Goal: Task Accomplishment & Management: Use online tool/utility

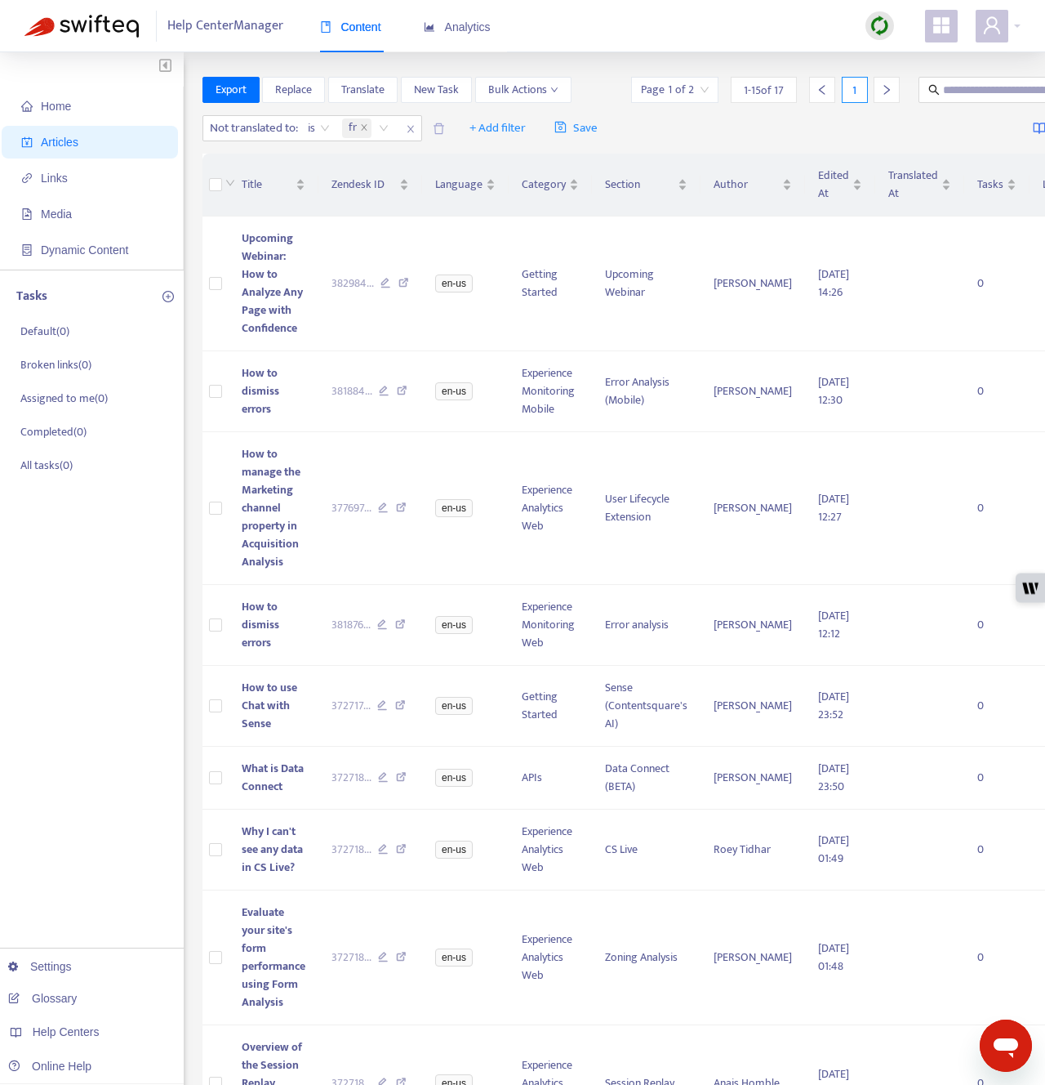
click at [613, 42] on div "Help Center Manager Content Analytics" at bounding box center [522, 26] width 1045 height 52
click at [874, 24] on img at bounding box center [880, 26] width 20 height 20
click at [887, 54] on link "Quick Sync" at bounding box center [913, 59] width 69 height 19
click at [261, 966] on link "[DOMAIN_NAME]" at bounding box center [257, 962] width 109 height 13
click at [411, 129] on icon "close" at bounding box center [411, 129] width 10 height 10
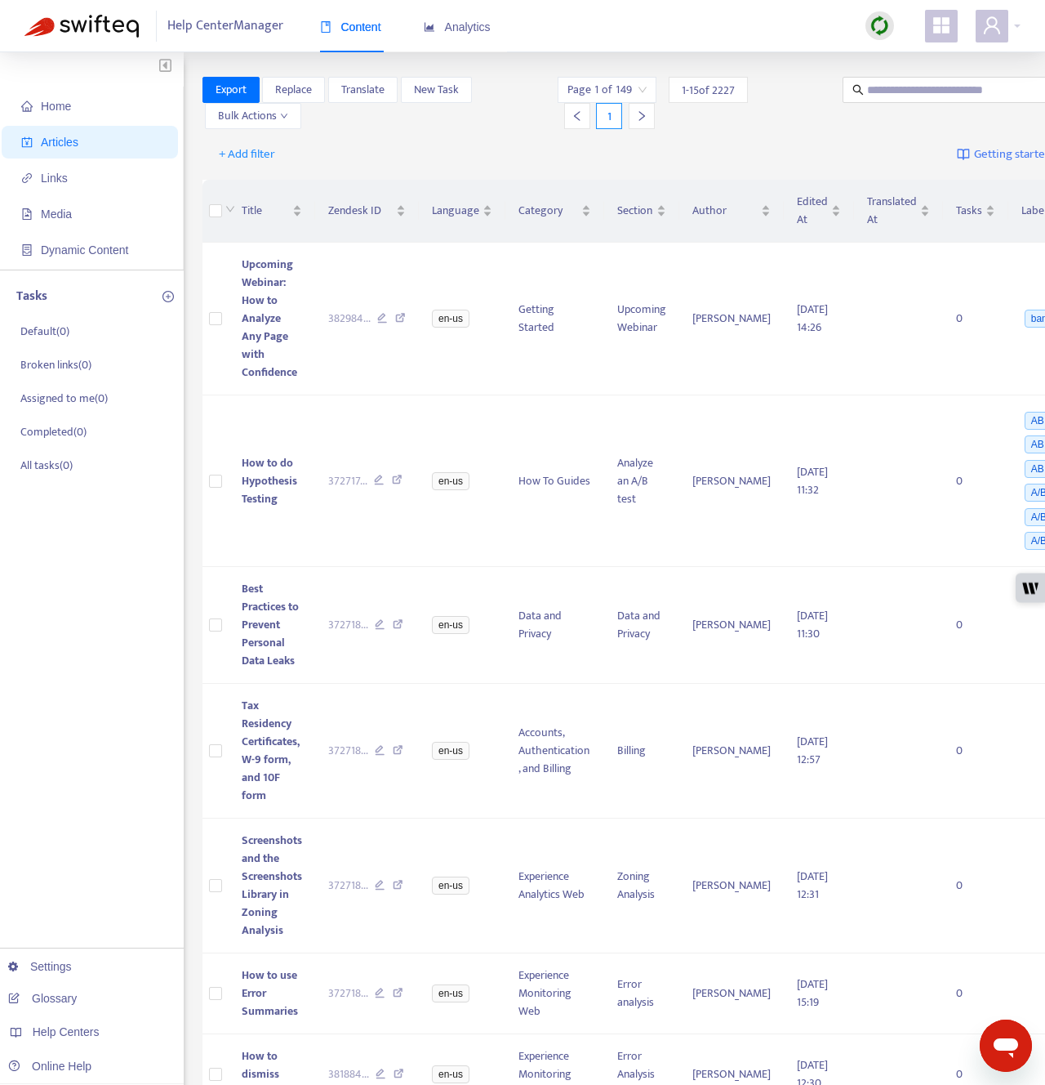
click at [820, 129] on div "Export Replace Translate New Task Bulk Actions Page 1 of 149 1 - 15 of 2227 1" at bounding box center [661, 106] width 916 height 59
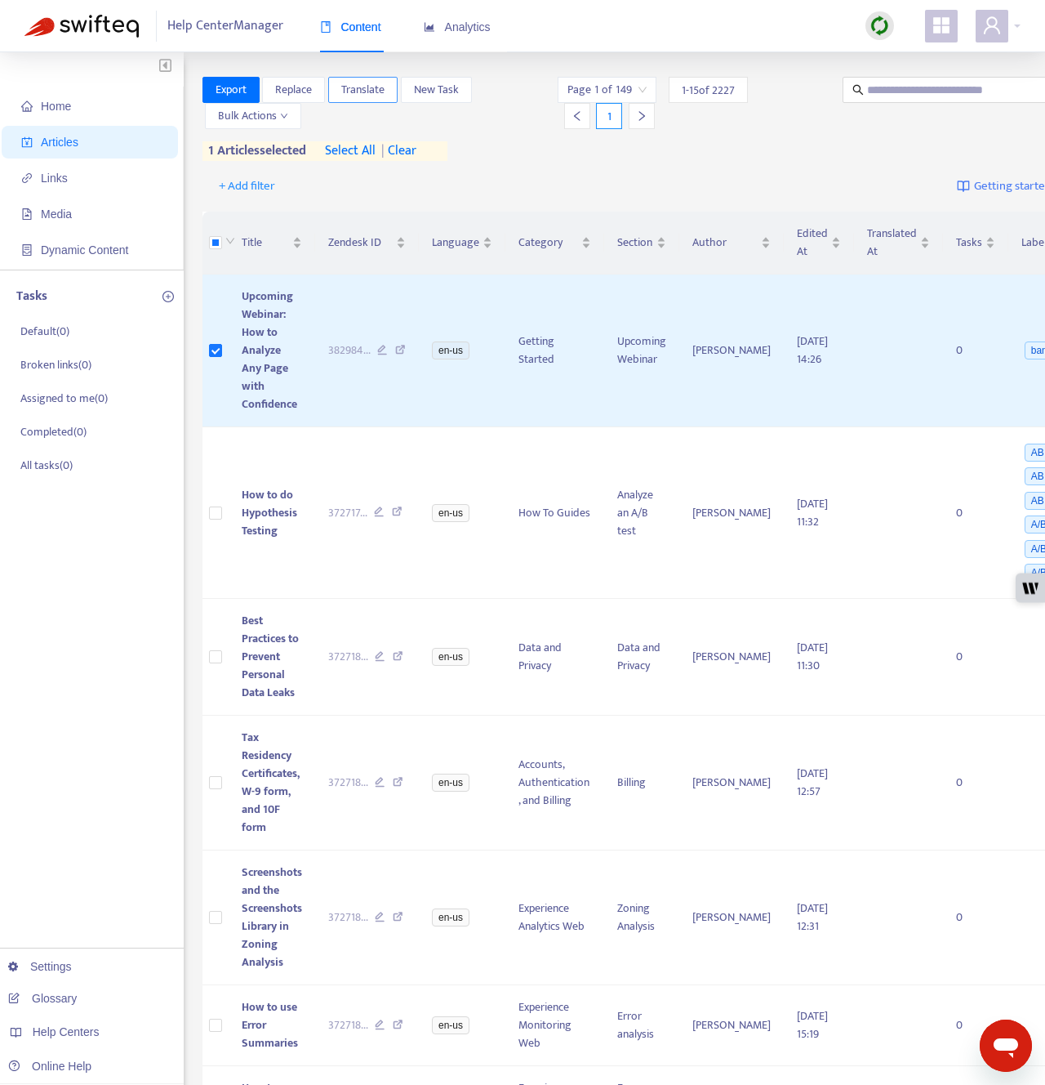
click at [372, 96] on span "Translate" at bounding box center [362, 90] width 43 height 18
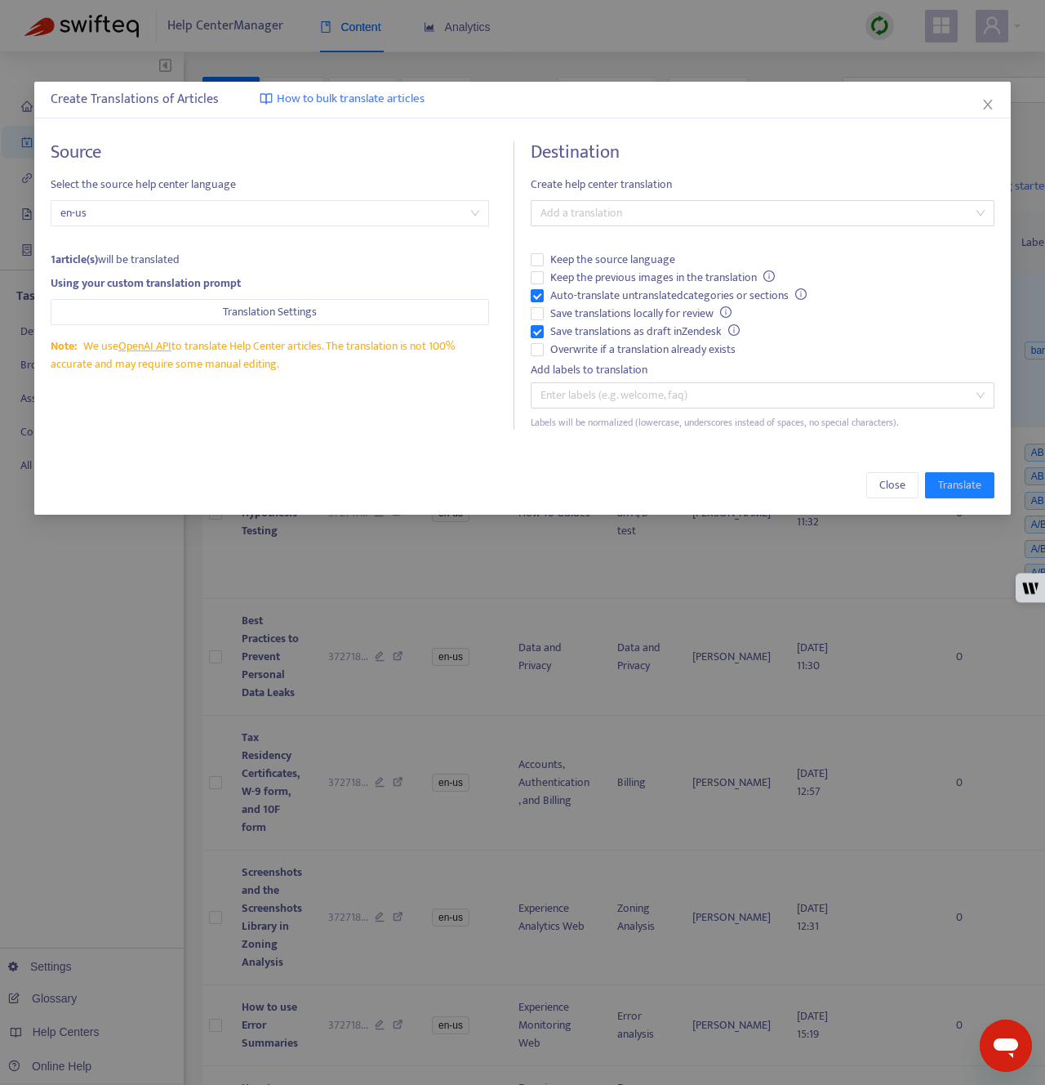
click at [651, 230] on div "Destination Create help center translation Add a translation Keep the source la…" at bounding box center [762, 285] width 463 height 288
click at [630, 212] on div at bounding box center [754, 213] width 439 height 20
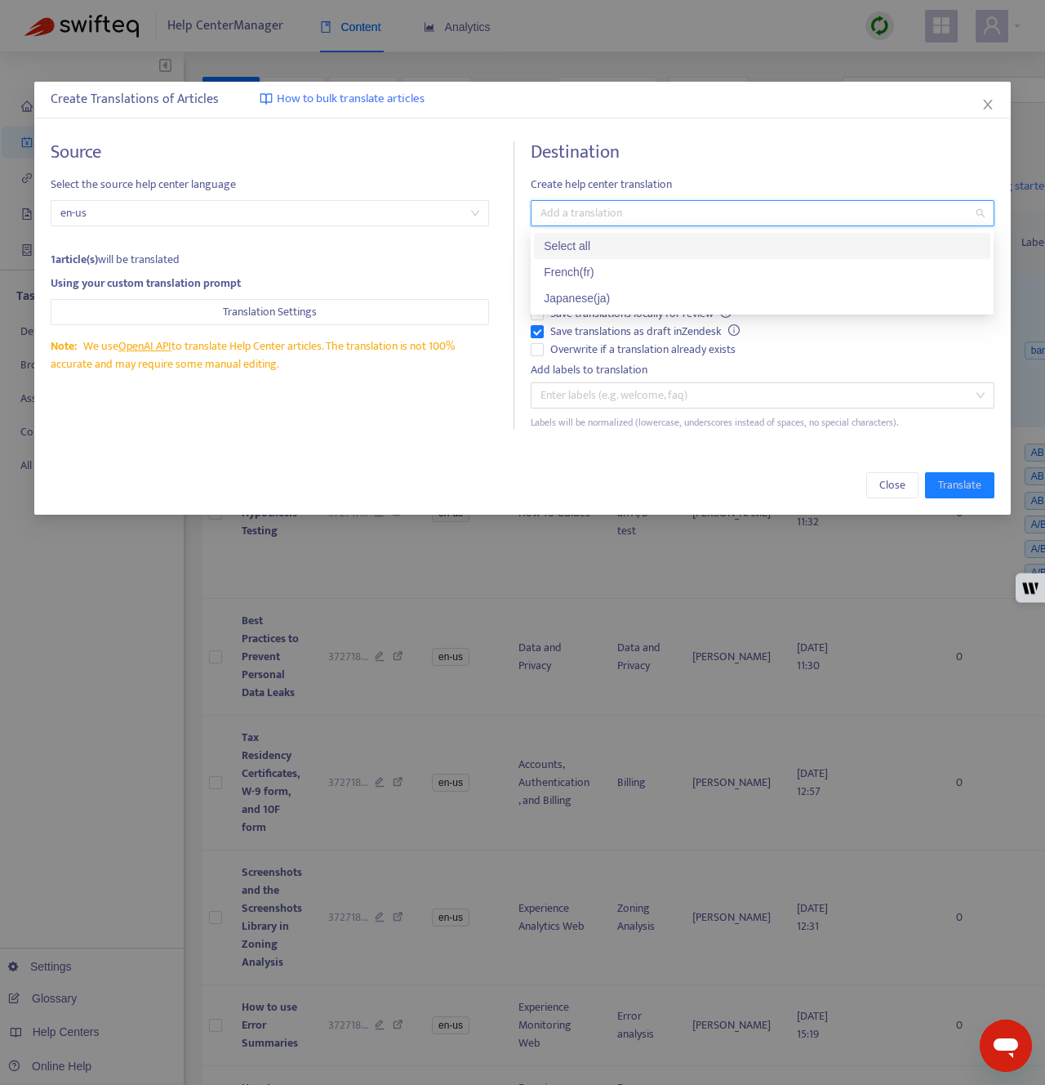
click at [614, 250] on div "Select all" at bounding box center [762, 246] width 437 height 18
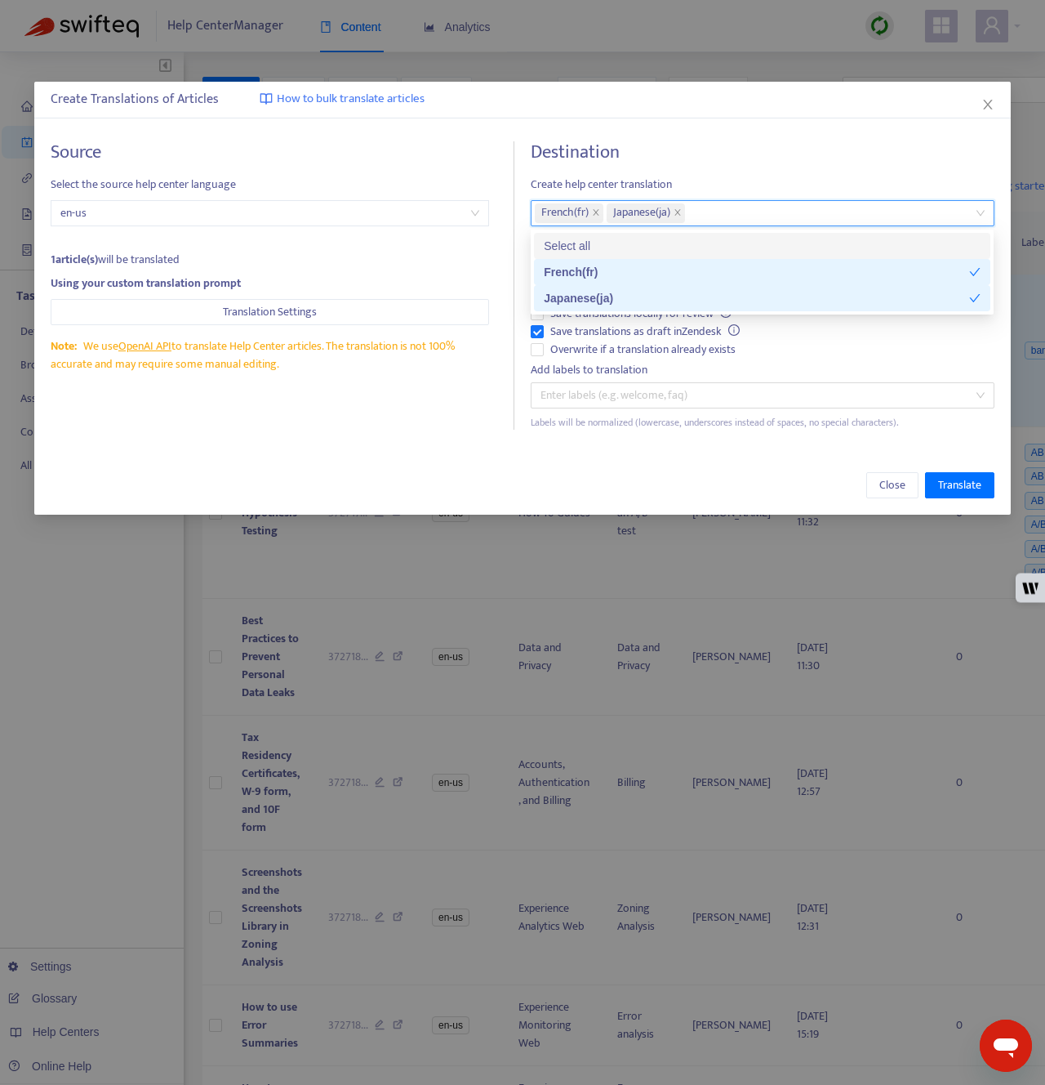
click at [756, 108] on div "Create Translations of Articles How to bulk translate articles" at bounding box center [522, 100] width 943 height 20
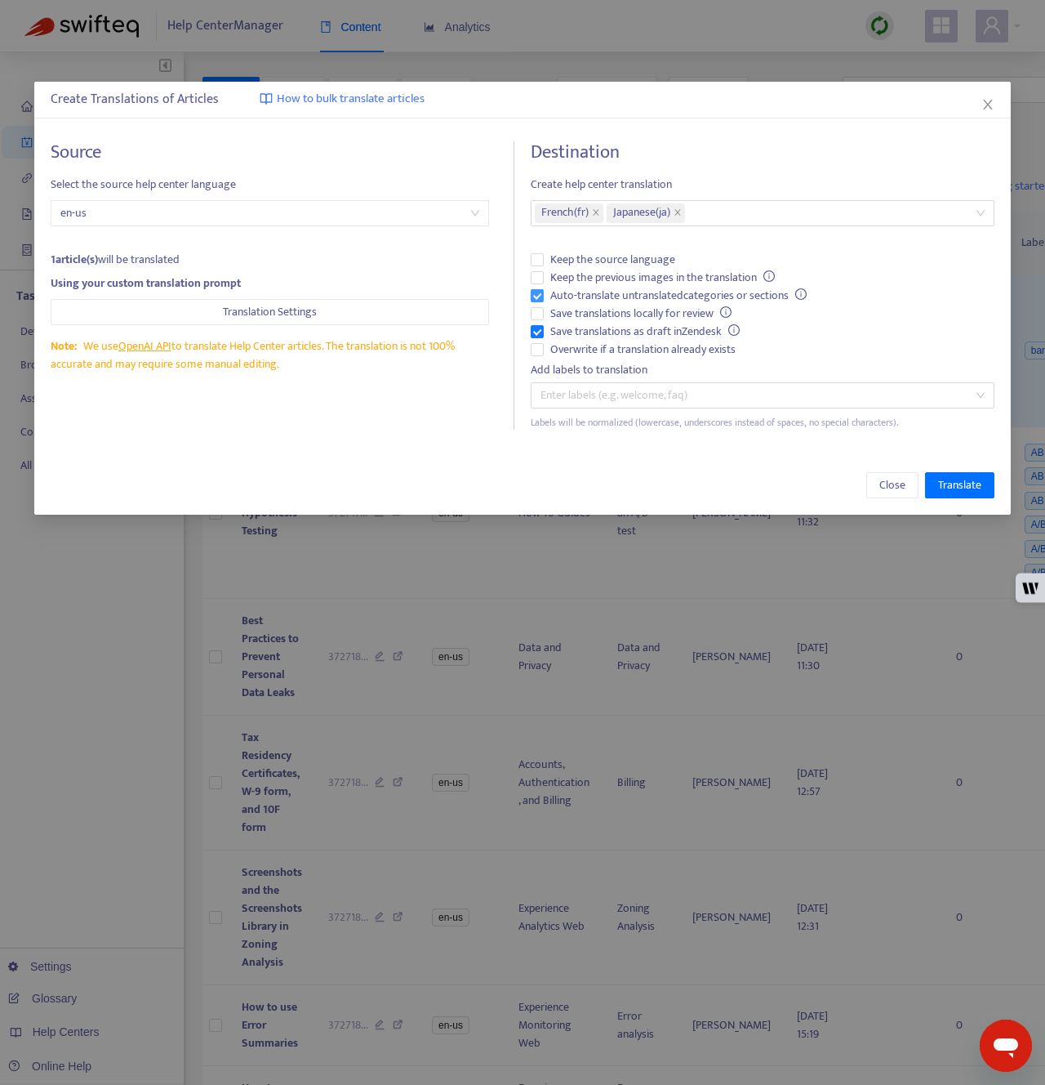
click at [646, 292] on span "Auto-translate untranslated categories or sections" at bounding box center [679, 296] width 270 height 18
click at [646, 324] on span "Save translations as draft in Zendesk" at bounding box center [645, 332] width 203 height 18
click at [650, 349] on span "Overwrite if a translation already exists" at bounding box center [643, 350] width 198 height 18
click at [975, 488] on span "Translate" at bounding box center [959, 485] width 43 height 18
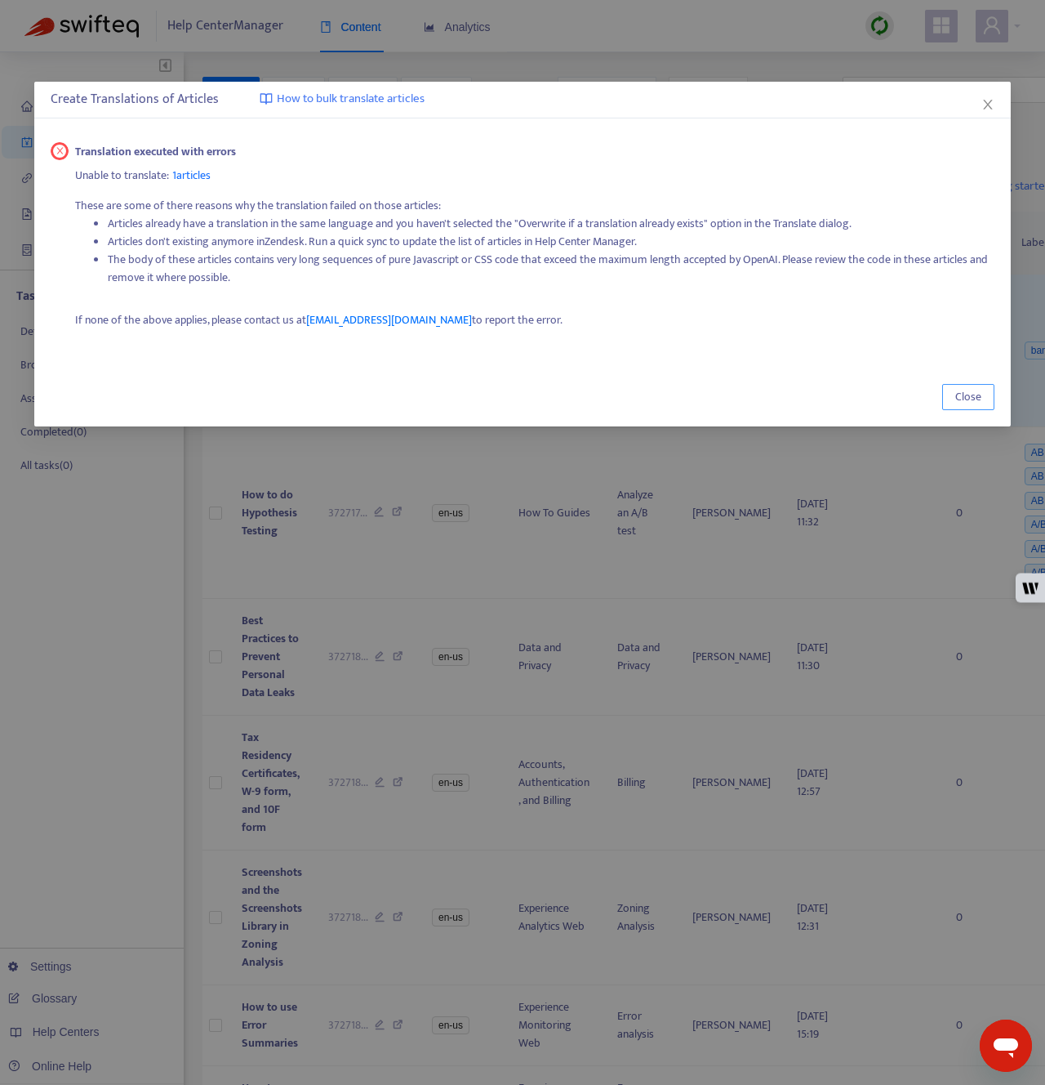
click at [947, 407] on button "Close" at bounding box center [969, 397] width 52 height 26
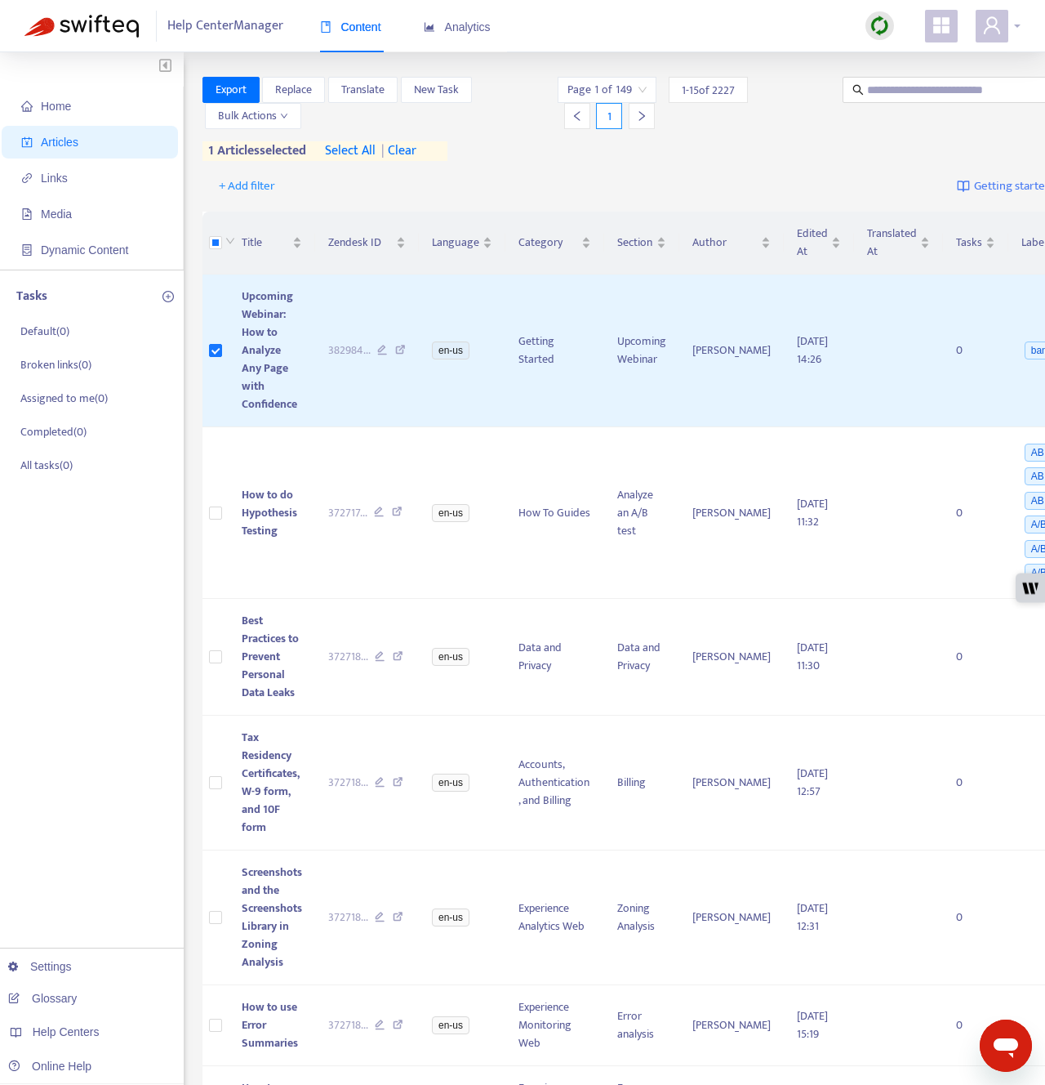
click at [989, 32] on icon "user" at bounding box center [993, 26] width 20 height 20
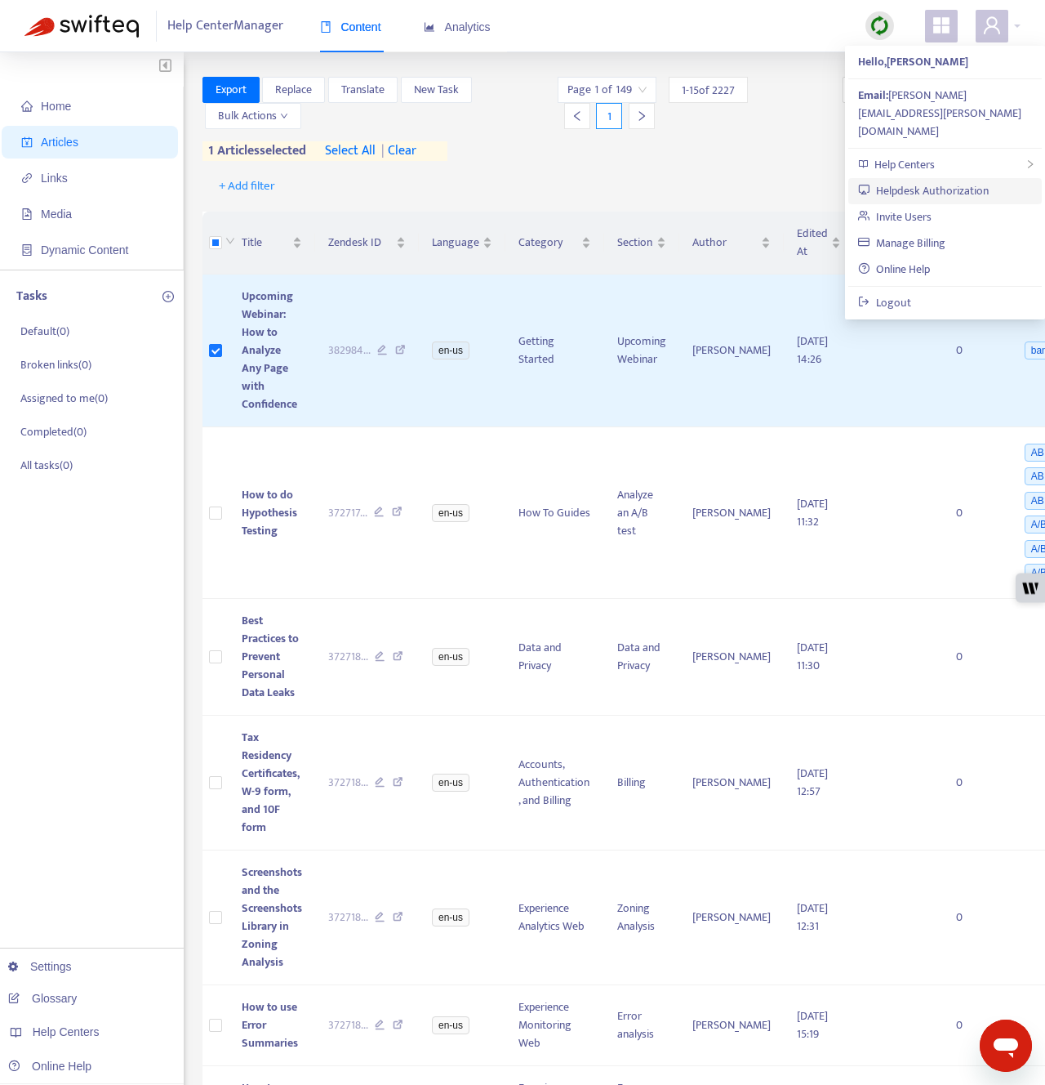
click at [974, 181] on link "Helpdesk Authorization" at bounding box center [923, 190] width 131 height 19
